Goal: Information Seeking & Learning: Learn about a topic

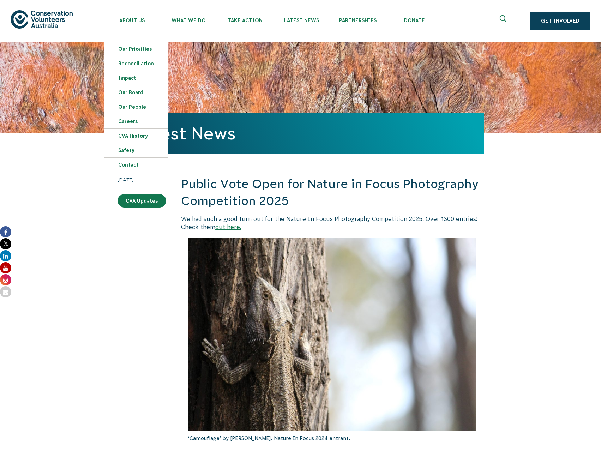
click at [34, 21] on img at bounding box center [42, 19] width 62 height 18
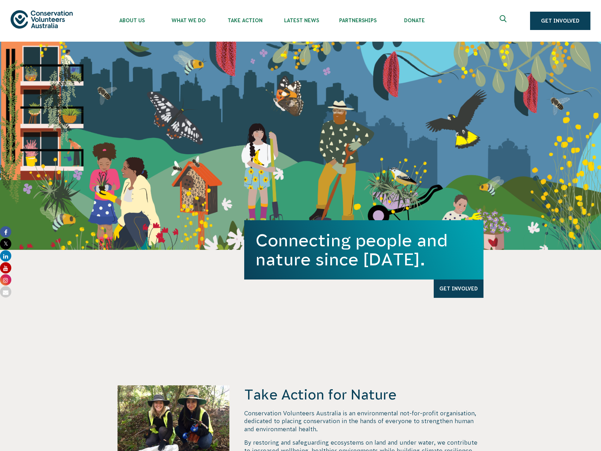
click at [504, 17] on icon "Expand search box" at bounding box center [503, 20] width 9 height 11
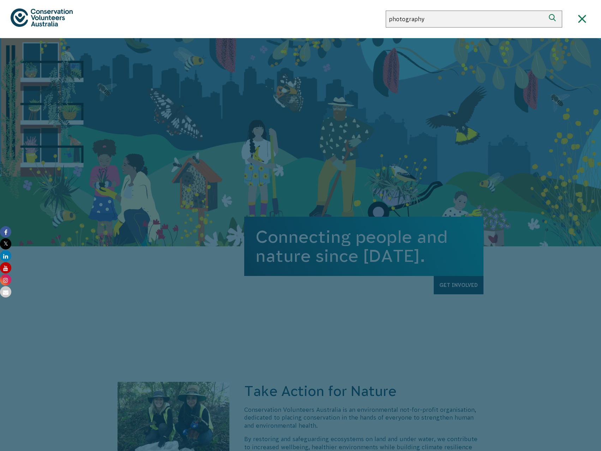
type input "photography"
click at [545, 11] on button "Search" at bounding box center [553, 19] width 17 height 17
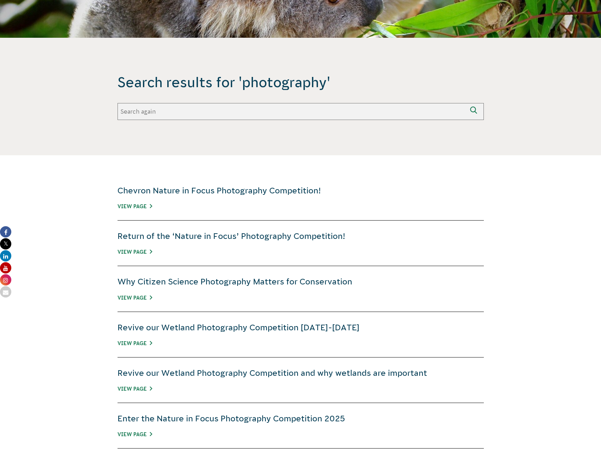
scroll to position [106, 0]
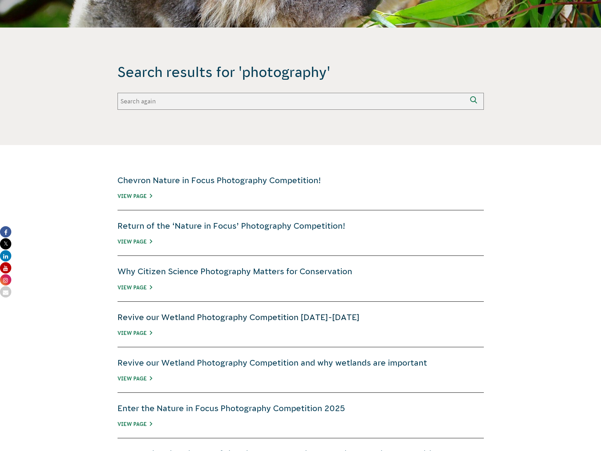
click at [205, 315] on link "Revive our Wetland Photography Competition 2023-2024" at bounding box center [238, 317] width 242 height 9
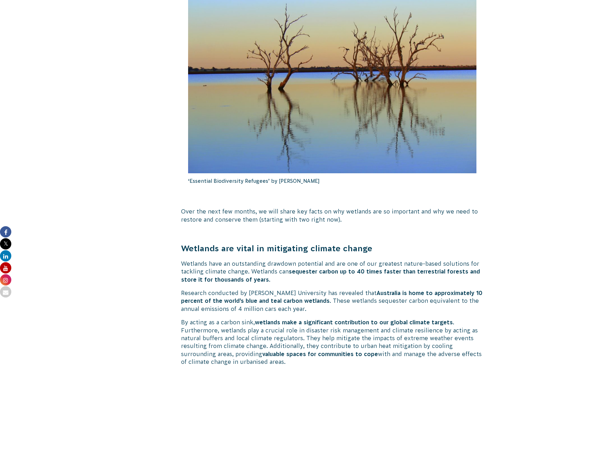
scroll to position [1481, 0]
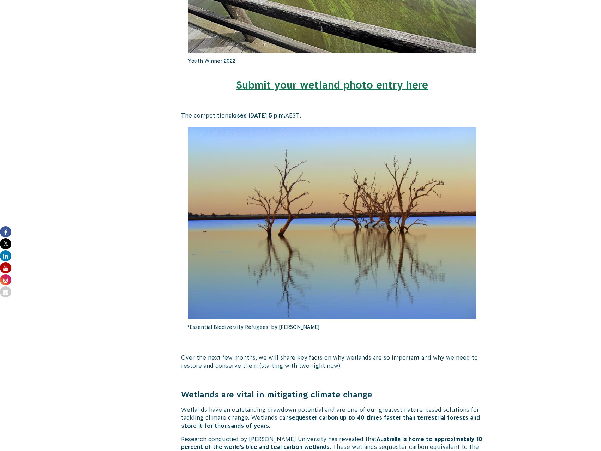
click at [371, 89] on link "Submit your wetland photo entry here" at bounding box center [332, 85] width 192 height 12
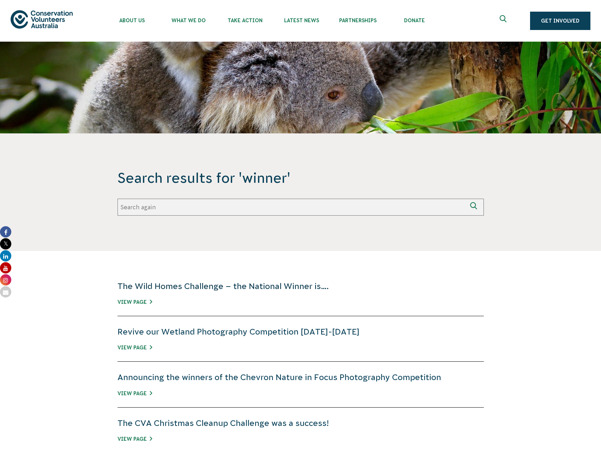
click at [289, 283] on link "The Wild Homes Challenge – the National Winner is…." at bounding box center [222, 285] width 211 height 9
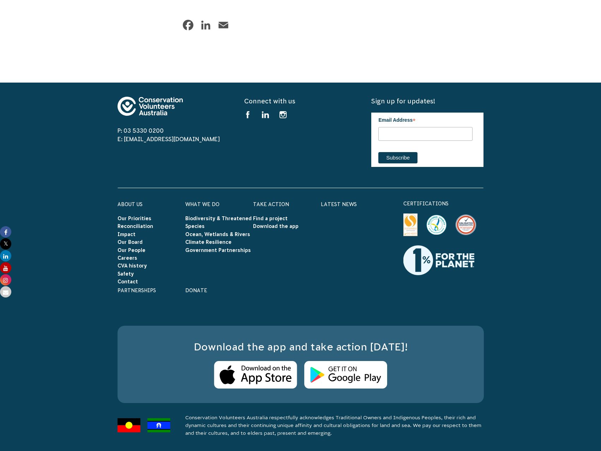
scroll to position [4942, 0]
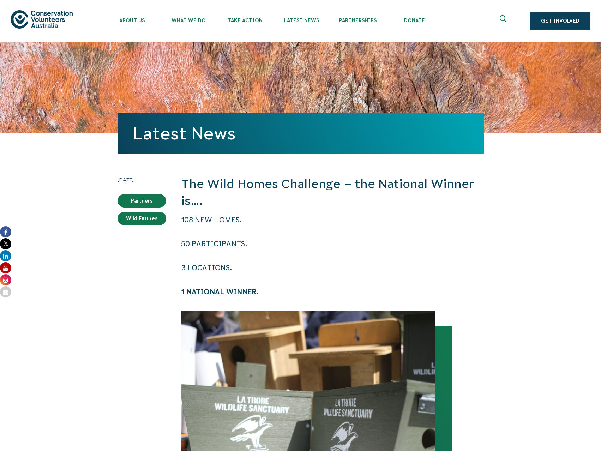
click at [499, 24] on button at bounding box center [503, 20] width 17 height 17
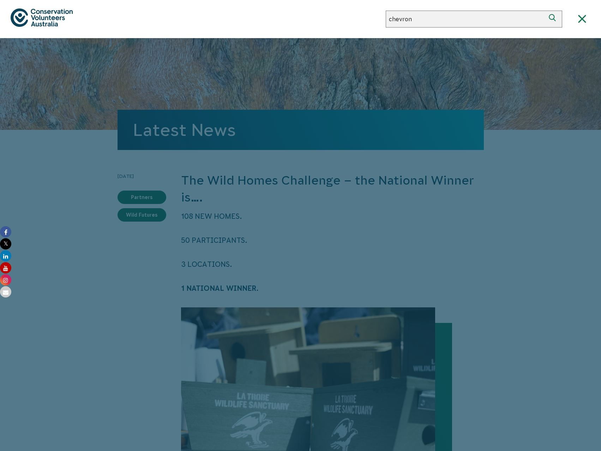
type input "chevron"
click at [545, 11] on button "Search" at bounding box center [553, 19] width 17 height 17
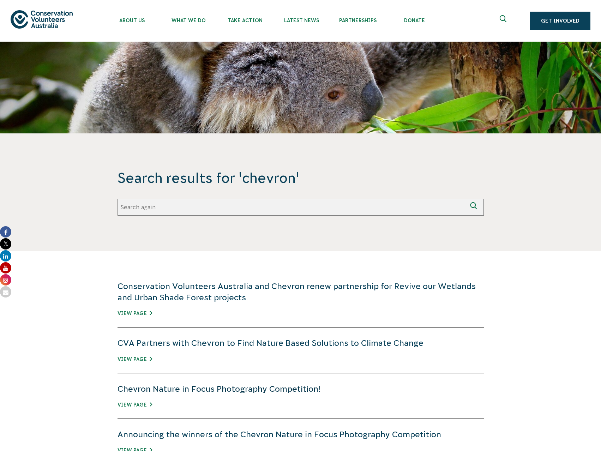
click at [235, 387] on link "Chevron Nature in Focus Photography Competition!" at bounding box center [218, 388] width 203 height 9
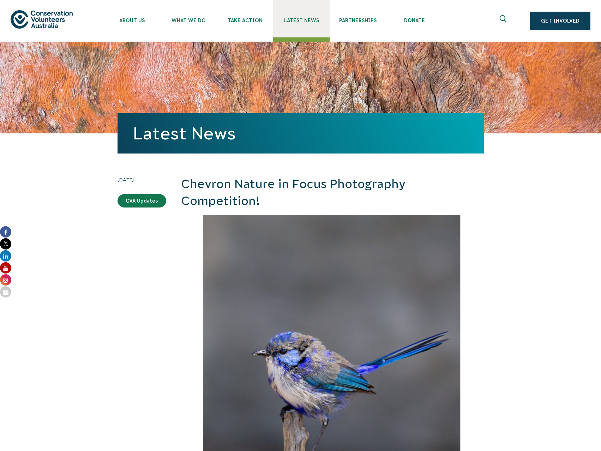
click at [312, 23] on link "Latest News" at bounding box center [301, 18] width 56 height 37
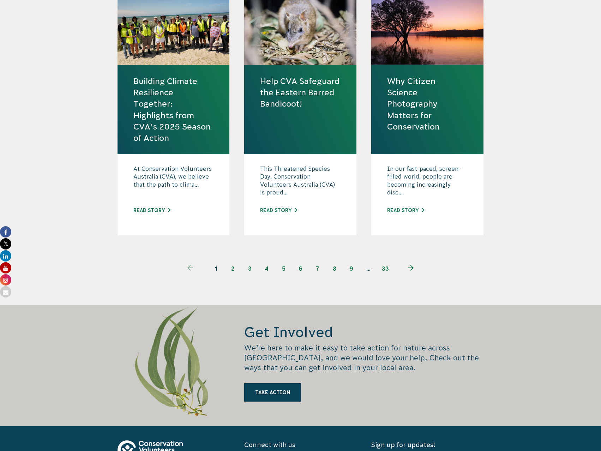
scroll to position [847, 0]
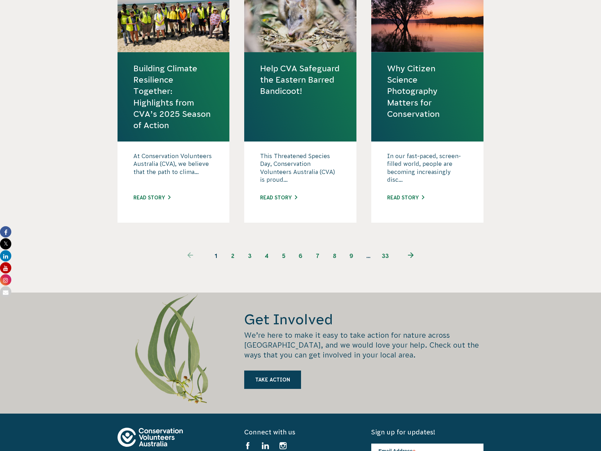
click at [233, 256] on link "2" at bounding box center [232, 255] width 17 height 17
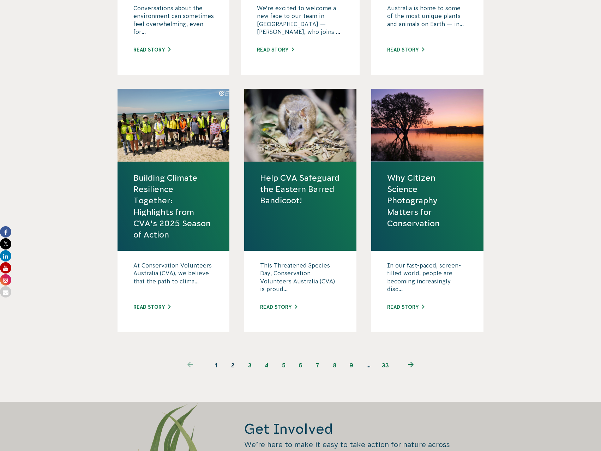
scroll to position [635, 0]
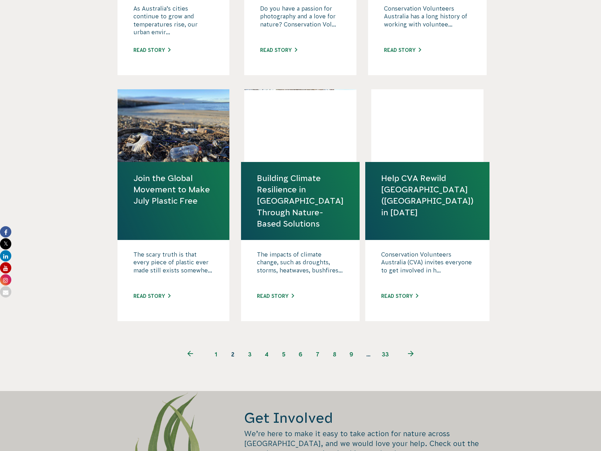
scroll to position [776, 0]
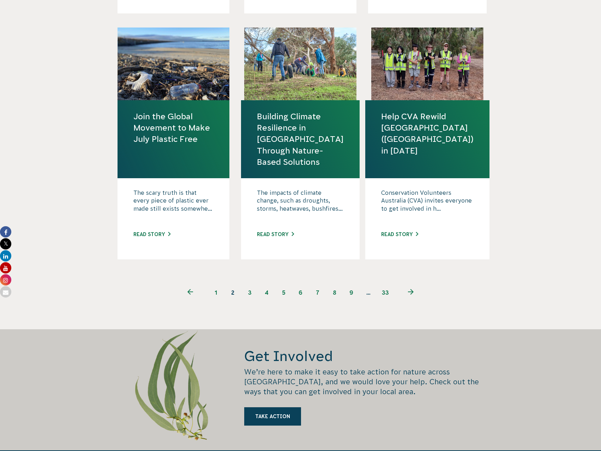
click at [216, 295] on link "1" at bounding box center [215, 292] width 17 height 17
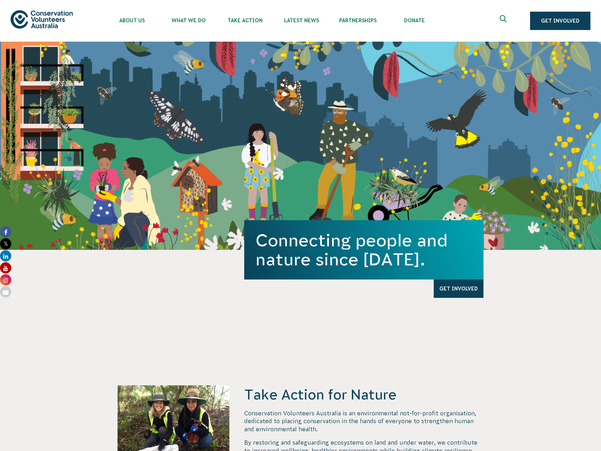
click at [8, 230] on icon at bounding box center [5, 231] width 11 height 11
click at [308, 26] on link "Latest News" at bounding box center [301, 18] width 56 height 37
